Goal: Task Accomplishment & Management: Manage account settings

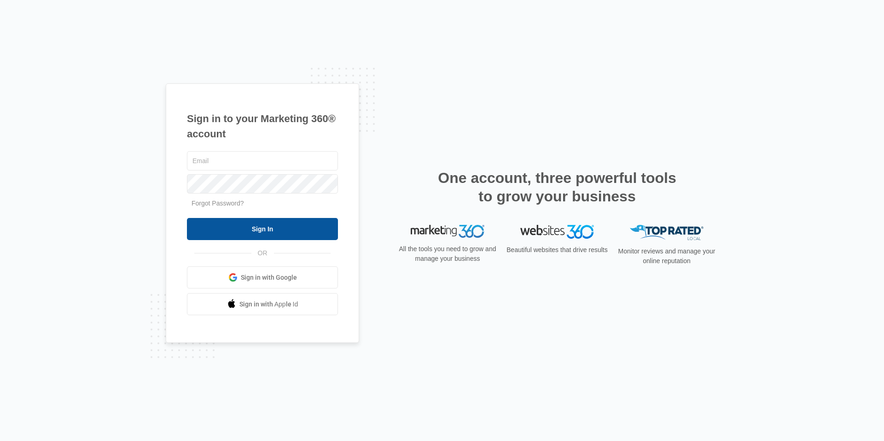
type input "[EMAIL_ADDRESS][PERSON_NAME][DOMAIN_NAME]"
click at [229, 229] on input "Sign In" at bounding box center [262, 229] width 151 height 22
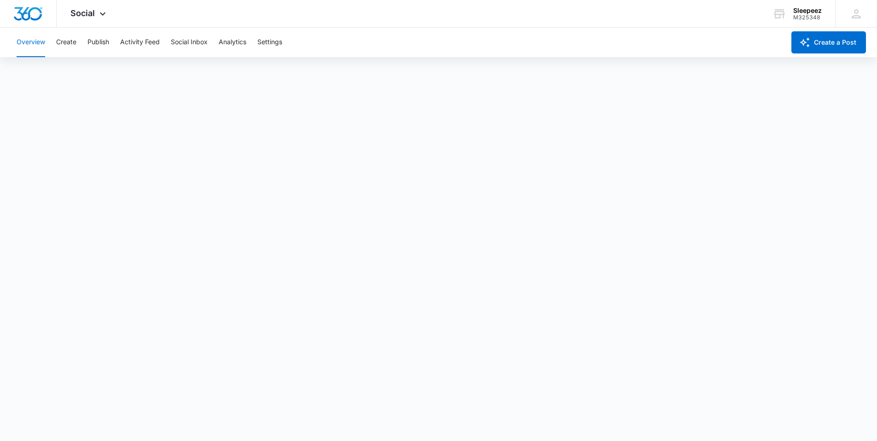
click at [32, 45] on button "Overview" at bounding box center [31, 42] width 29 height 29
click at [104, 15] on icon at bounding box center [102, 16] width 11 height 11
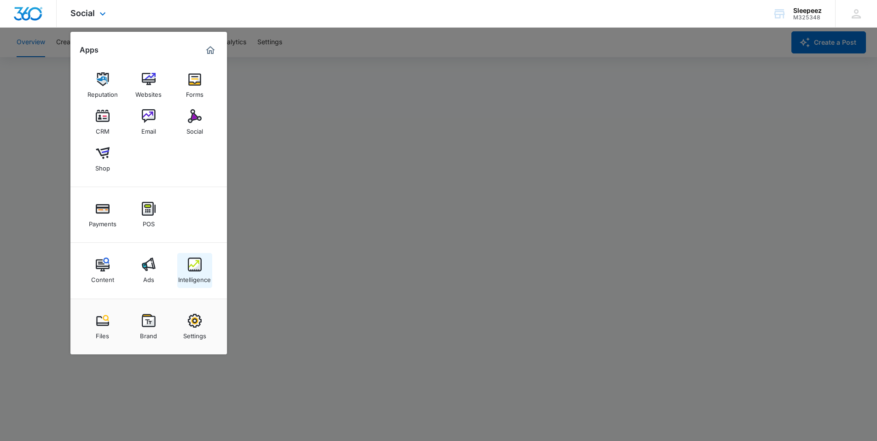
click at [196, 263] on img at bounding box center [195, 264] width 14 height 14
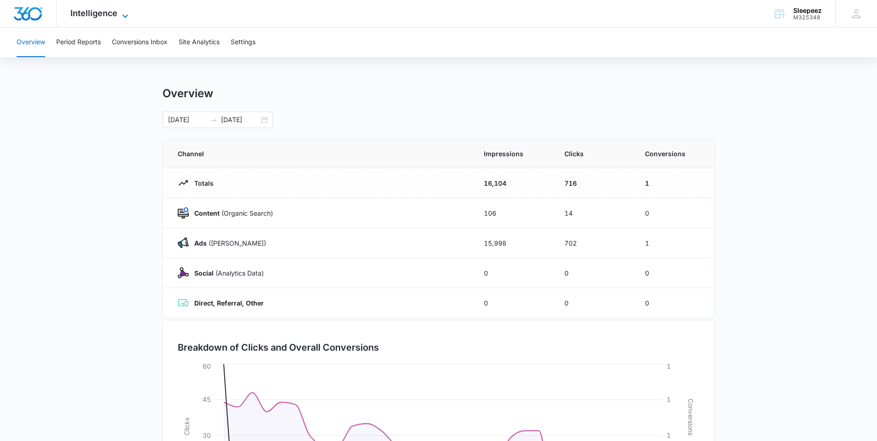
click at [122, 18] on icon at bounding box center [125, 16] width 11 height 11
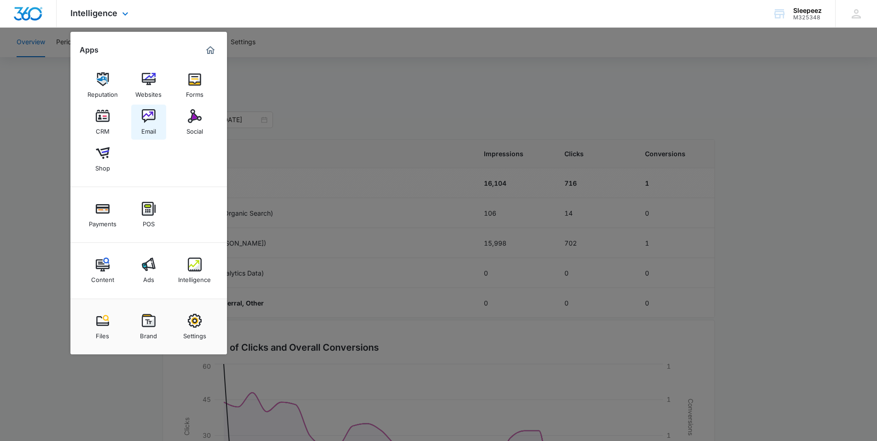
click at [151, 118] on img at bounding box center [149, 116] width 14 height 14
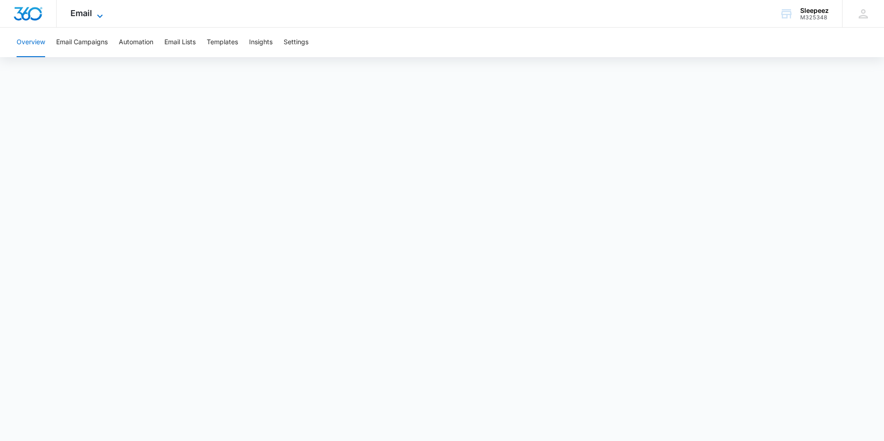
click at [98, 14] on icon at bounding box center [99, 16] width 11 height 11
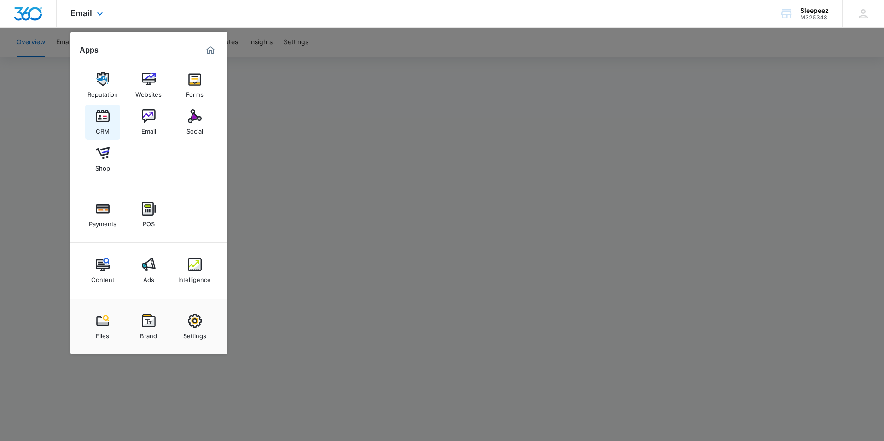
click at [109, 119] on img at bounding box center [103, 116] width 14 height 14
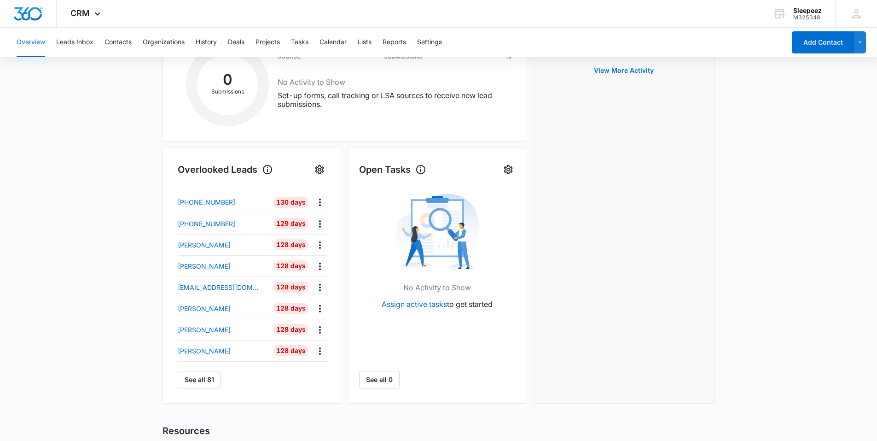
scroll to position [184, 0]
click at [195, 348] on p "Christa Cook" at bounding box center [204, 350] width 53 height 10
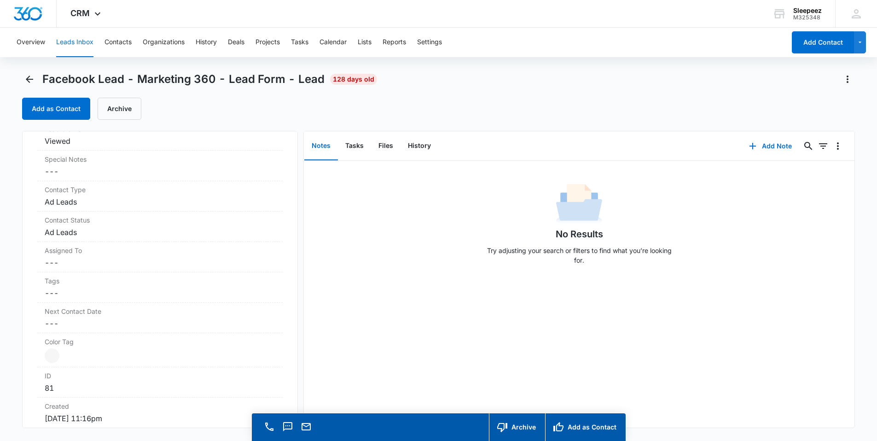
scroll to position [230, 0]
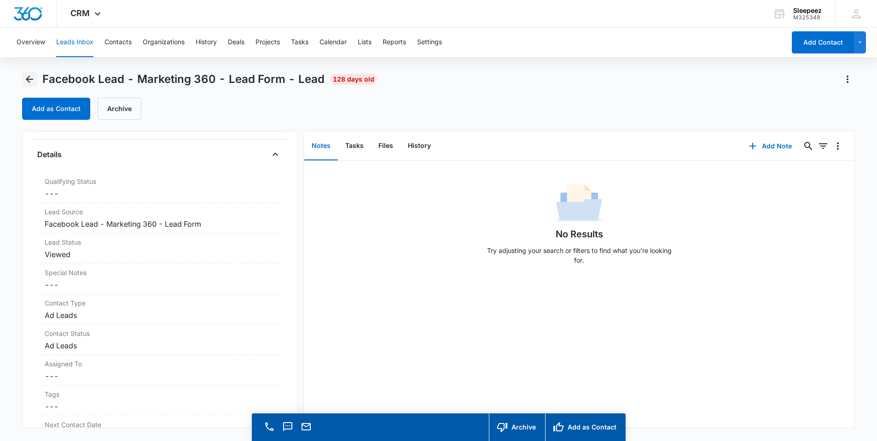
click at [29, 82] on icon "Back" at bounding box center [29, 79] width 7 height 7
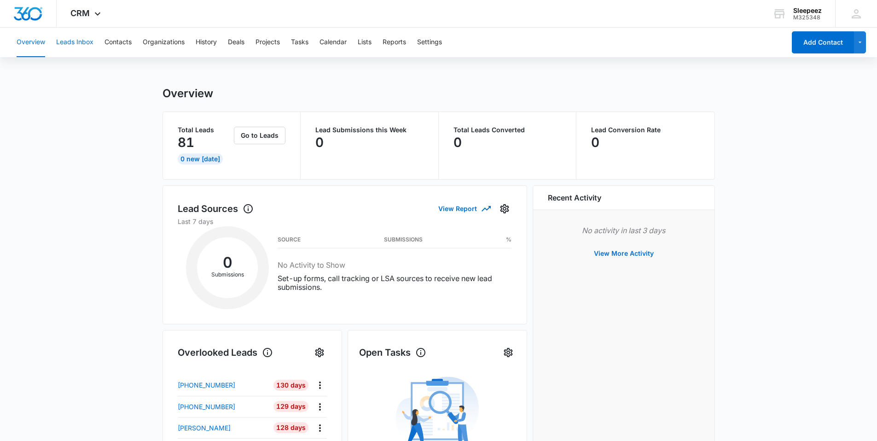
click at [85, 43] on button "Leads Inbox" at bounding box center [74, 42] width 37 height 29
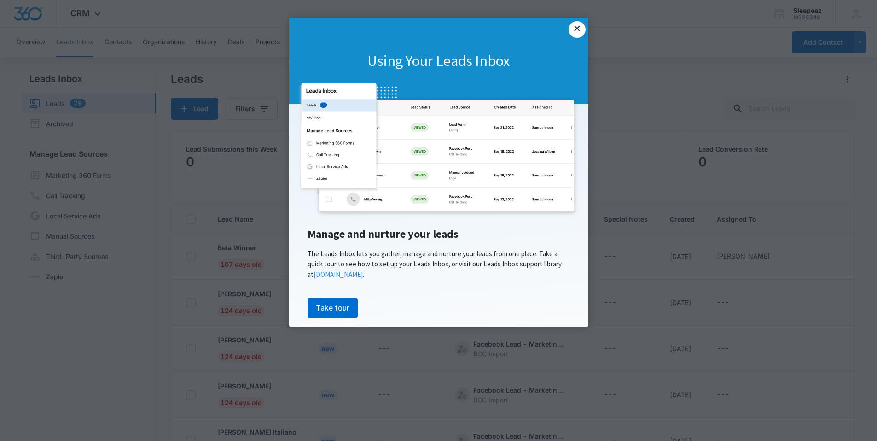
click at [584, 29] on link "×" at bounding box center [577, 29] width 17 height 17
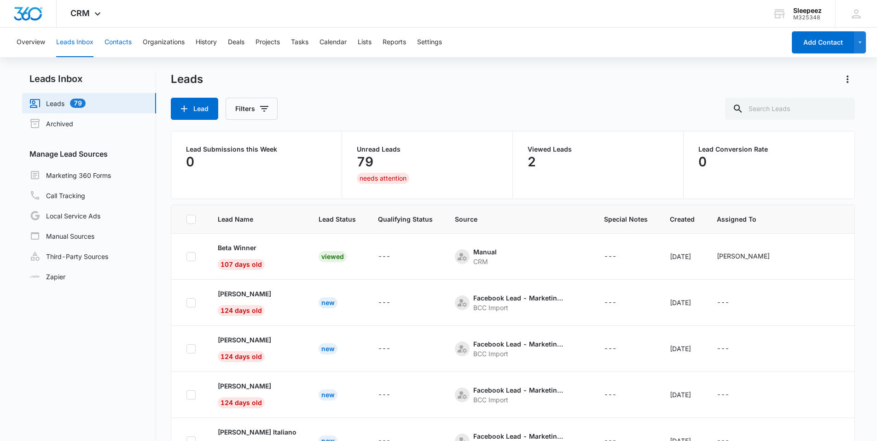
click at [117, 43] on button "Contacts" at bounding box center [118, 42] width 27 height 29
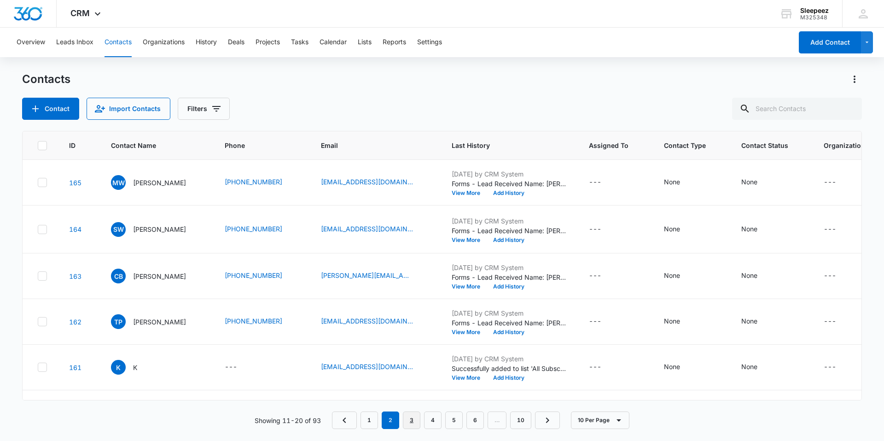
click at [415, 415] on link "3" at bounding box center [412, 420] width 18 height 18
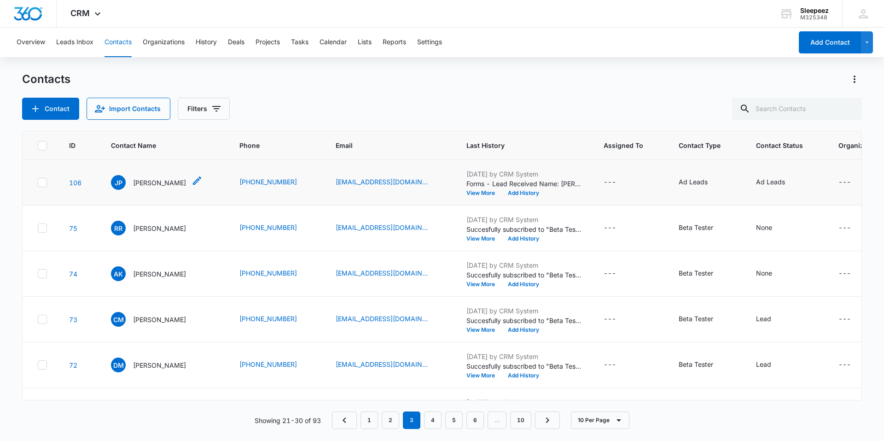
click at [175, 182] on p "Jennifer Packwood" at bounding box center [159, 183] width 53 height 10
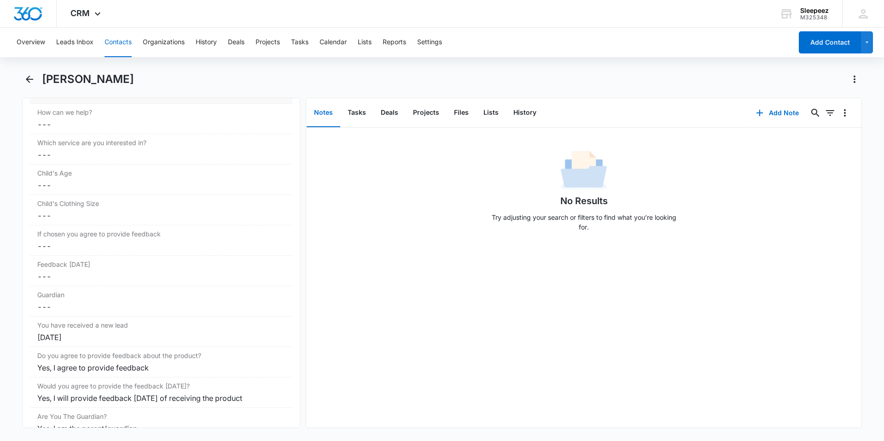
scroll to position [844, 0]
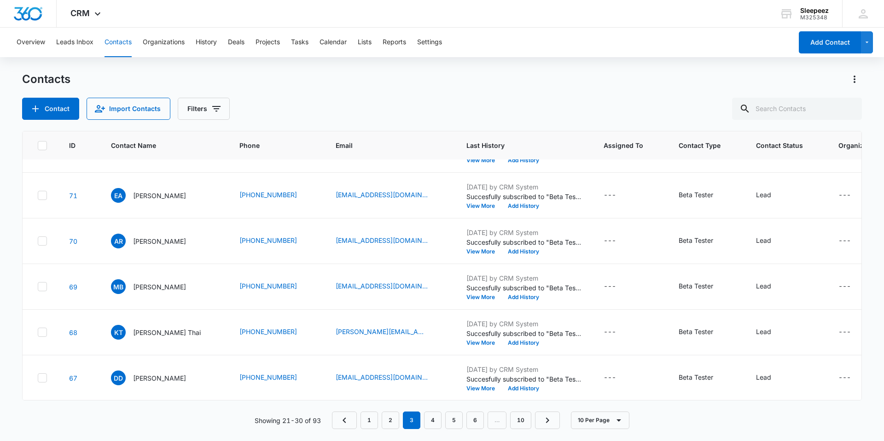
scroll to position [225, 0]
click at [433, 419] on link "4" at bounding box center [433, 420] width 18 height 18
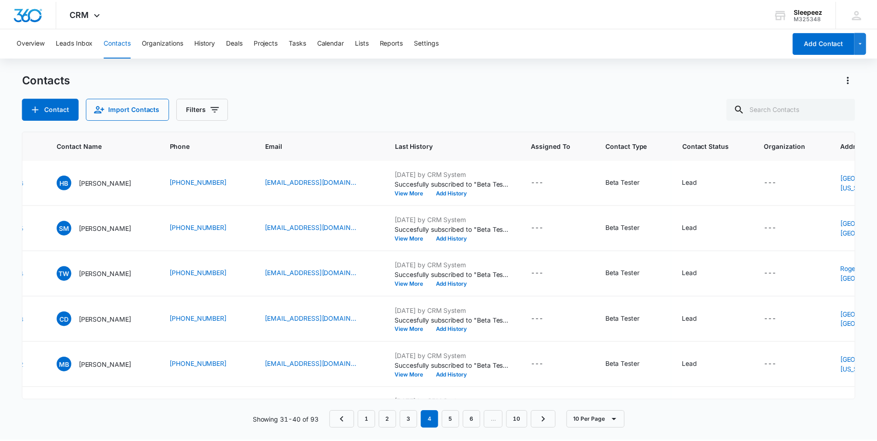
scroll to position [0, 0]
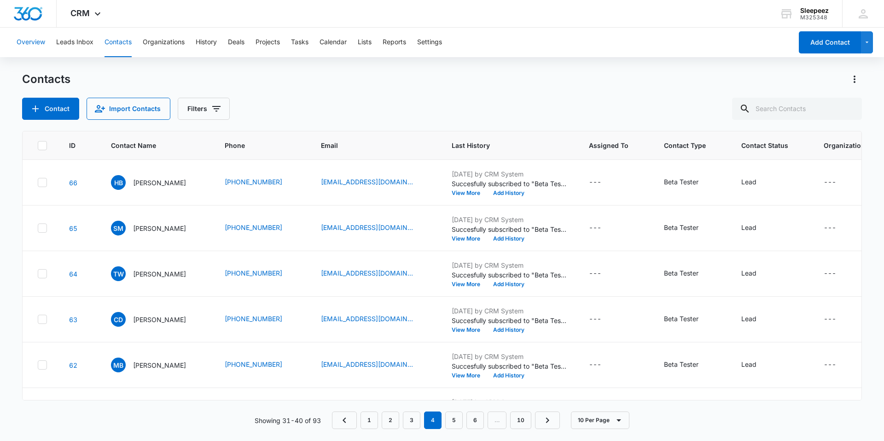
click at [35, 41] on button "Overview" at bounding box center [31, 42] width 29 height 29
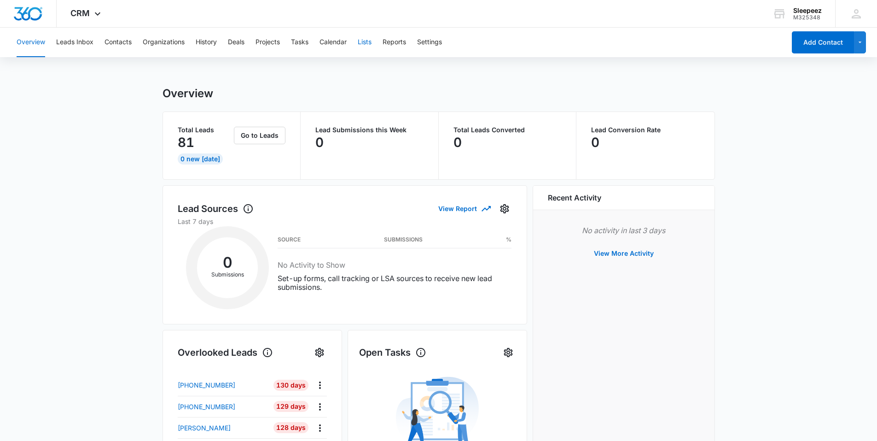
click at [372, 41] on button "Lists" at bounding box center [365, 42] width 14 height 29
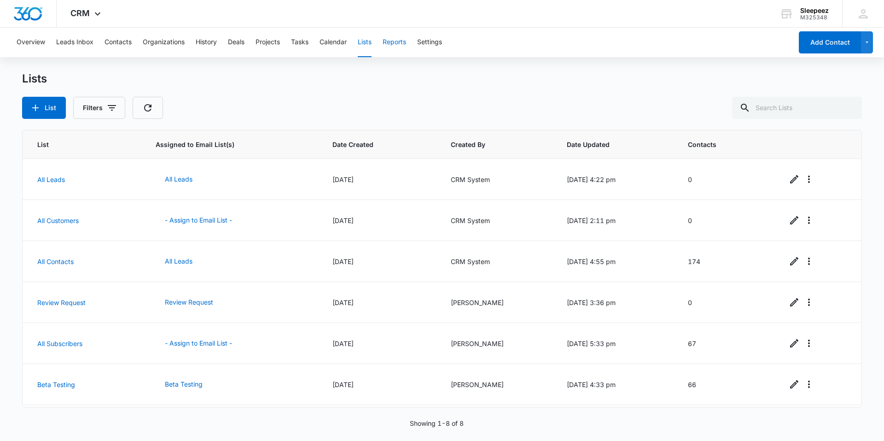
click at [399, 44] on button "Reports" at bounding box center [394, 42] width 23 height 29
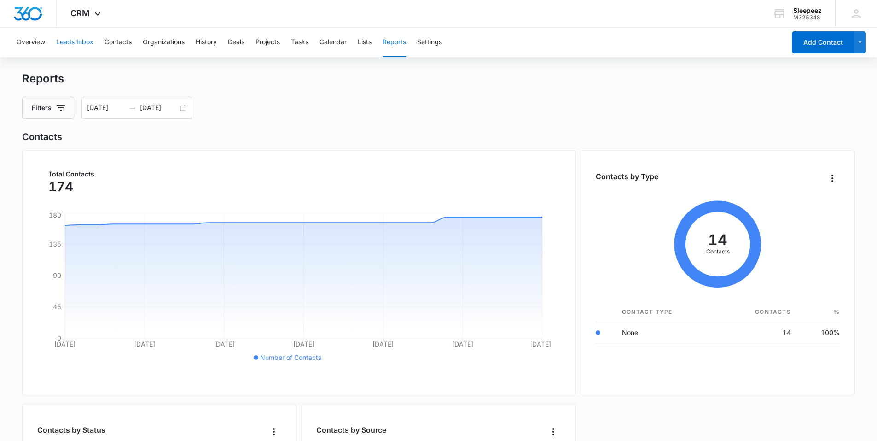
click at [73, 41] on button "Leads Inbox" at bounding box center [74, 42] width 37 height 29
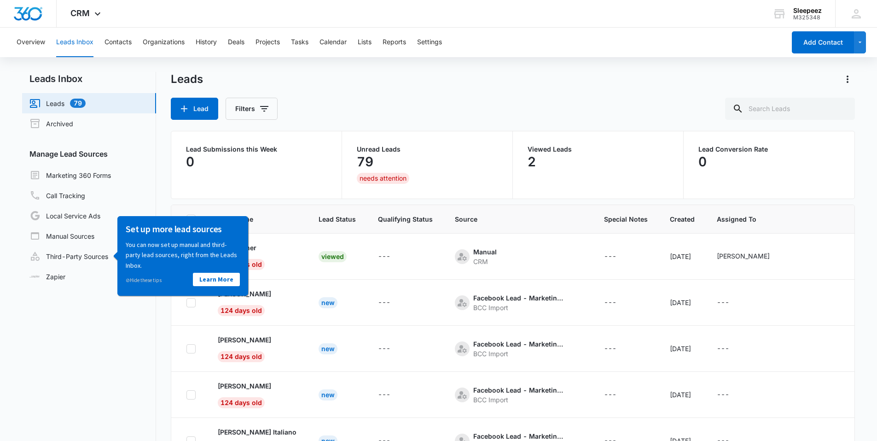
scroll to position [46, 0]
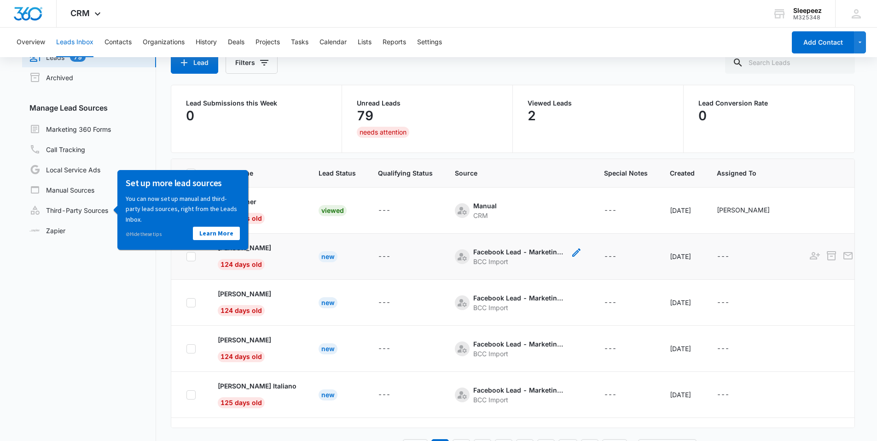
click at [474, 259] on div "BCC Import" at bounding box center [519, 262] width 92 height 10
drag, startPoint x: 417, startPoint y: 260, endPoint x: 368, endPoint y: 257, distance: 49.4
click at [400, 260] on td "---" at bounding box center [405, 257] width 77 height 46
click at [261, 245] on p "Lori Ann Bruce" at bounding box center [244, 248] width 53 height 10
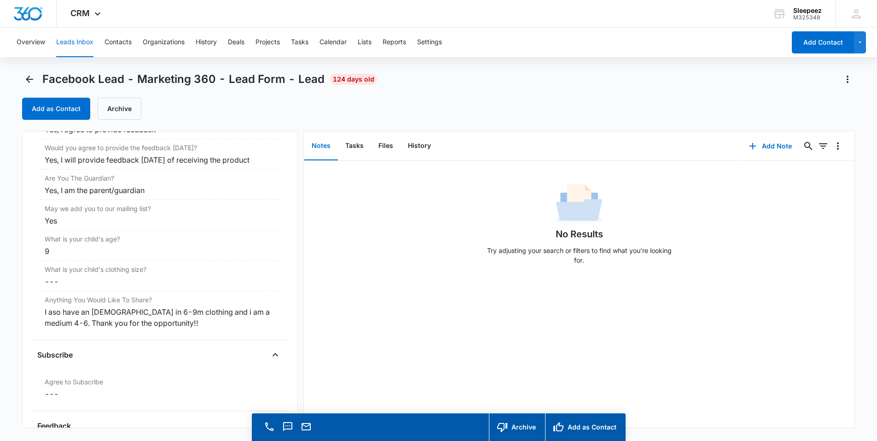
scroll to position [1152, 0]
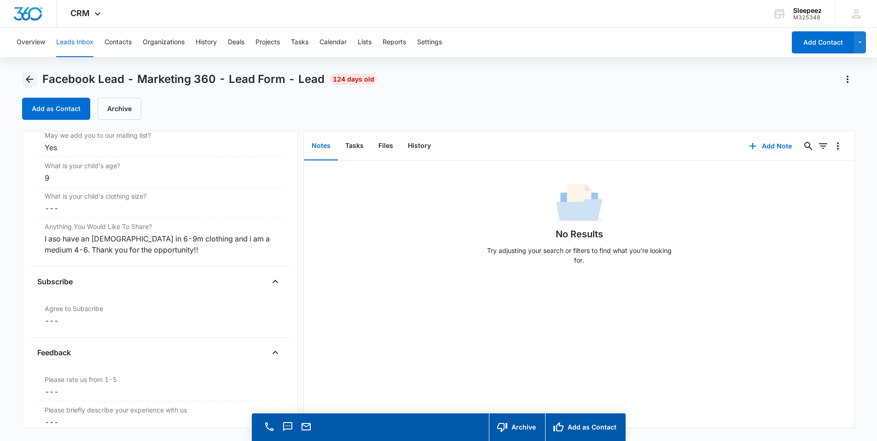
click at [29, 79] on icon "Back" at bounding box center [29, 79] width 7 height 7
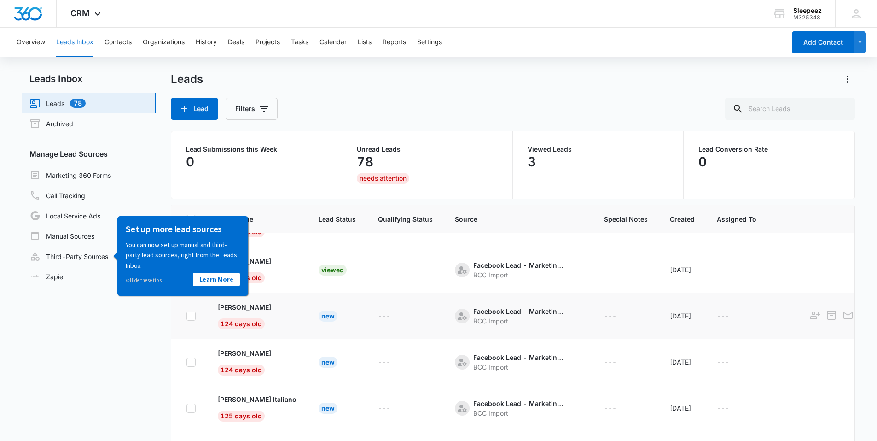
scroll to position [46, 0]
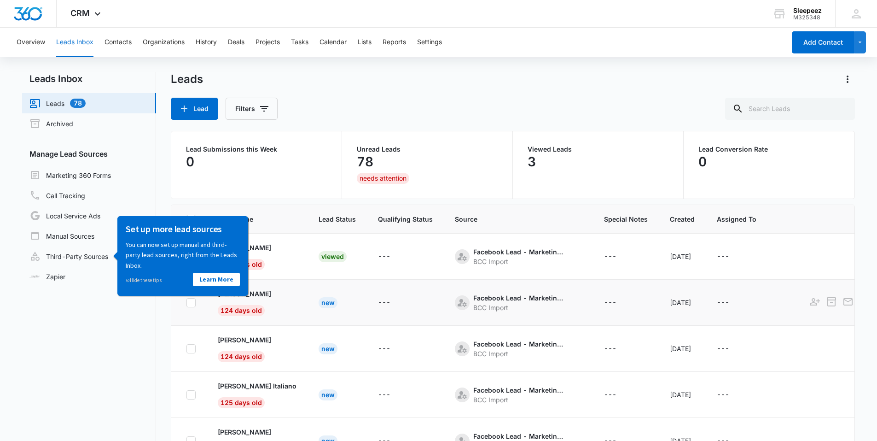
click at [252, 294] on div "Ana Garcia" at bounding box center [257, 294] width 79 height 10
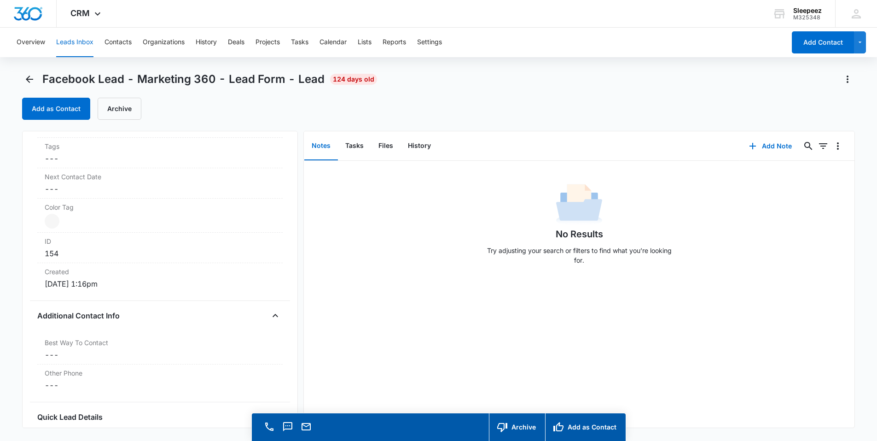
scroll to position [507, 0]
